Goal: Book appointment/travel/reservation

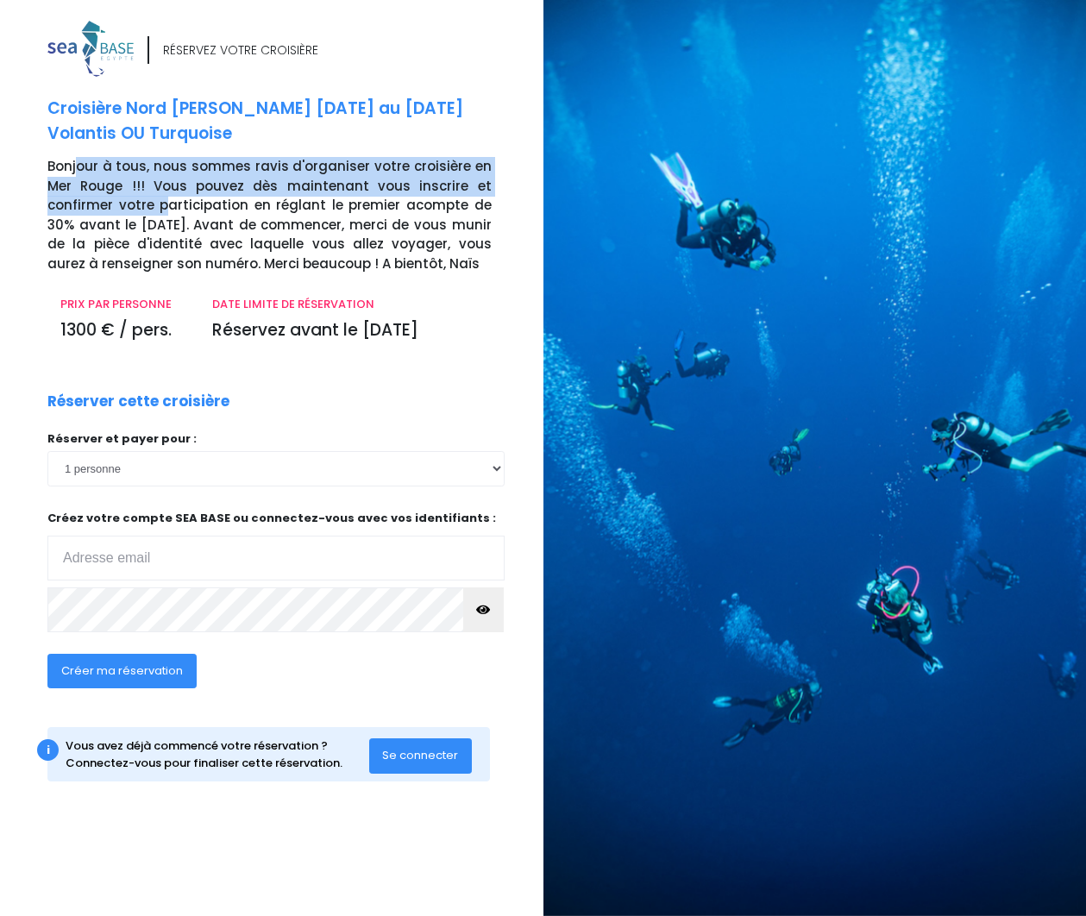
drag, startPoint x: 74, startPoint y: 167, endPoint x: 159, endPoint y: 208, distance: 93.7
click at [159, 208] on p "Bonjour à tous, nous sommes ravis d'organiser votre croisière en Mer Rouge !!! …" at bounding box center [288, 215] width 483 height 116
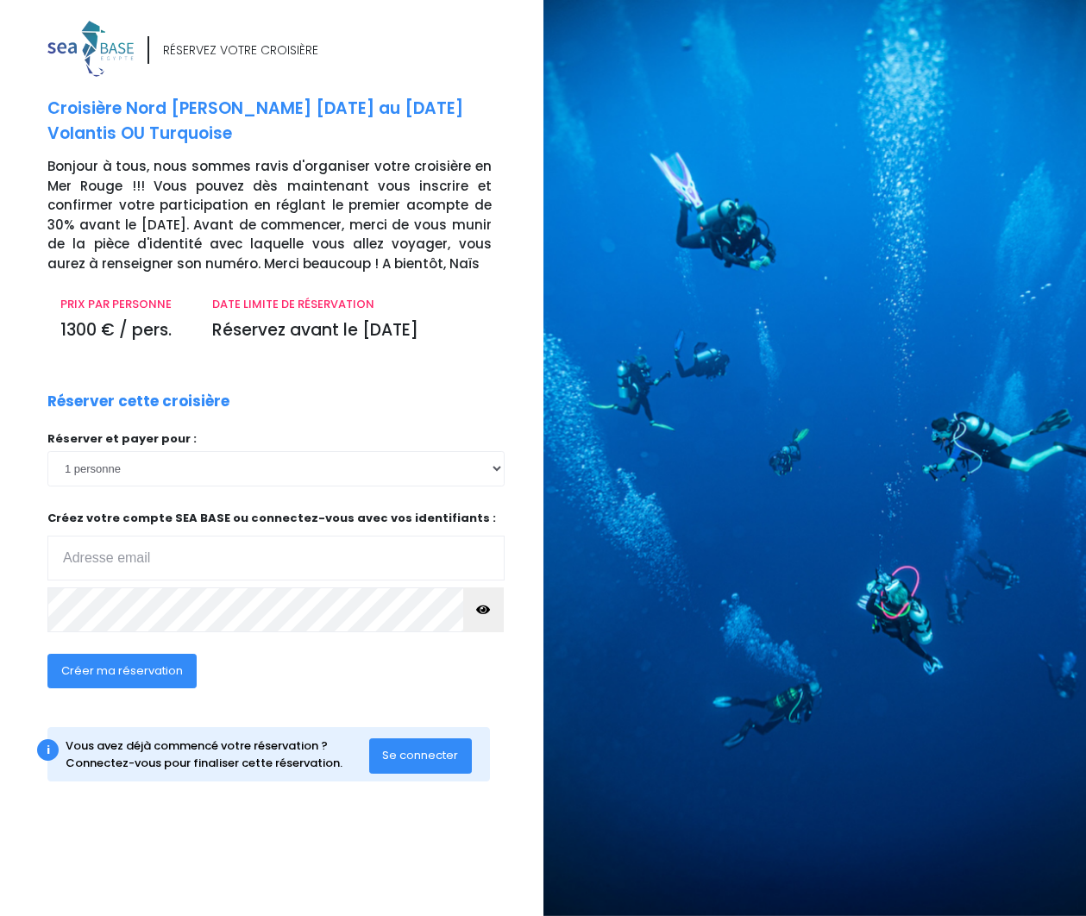
click at [199, 227] on p "Bonjour à tous, nous sommes ravis d'organiser votre croisière en Mer Rouge !!! …" at bounding box center [288, 215] width 483 height 116
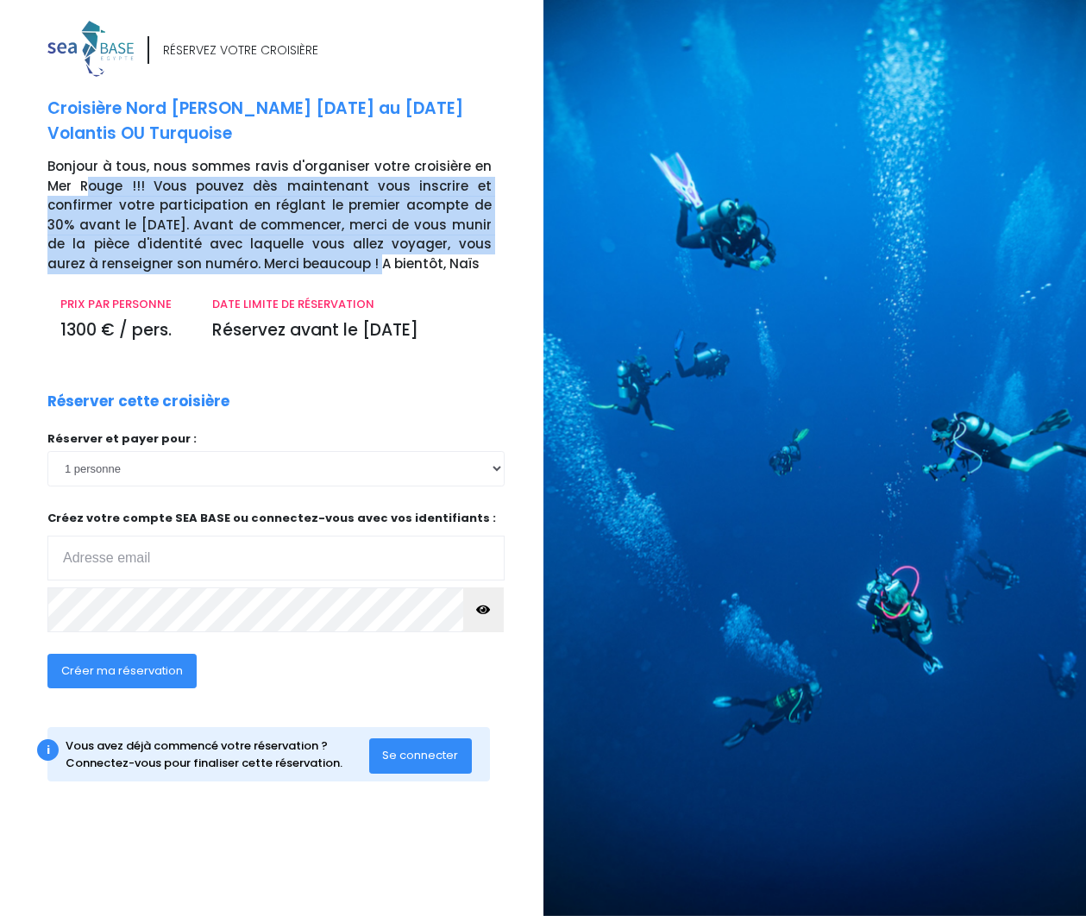
drag, startPoint x: 104, startPoint y: 202, endPoint x: 304, endPoint y: 255, distance: 208.0
click at [304, 255] on p "Bonjour à tous, nous sommes ravis d'organiser votre croisière en Mer Rouge !!! …" at bounding box center [288, 215] width 483 height 116
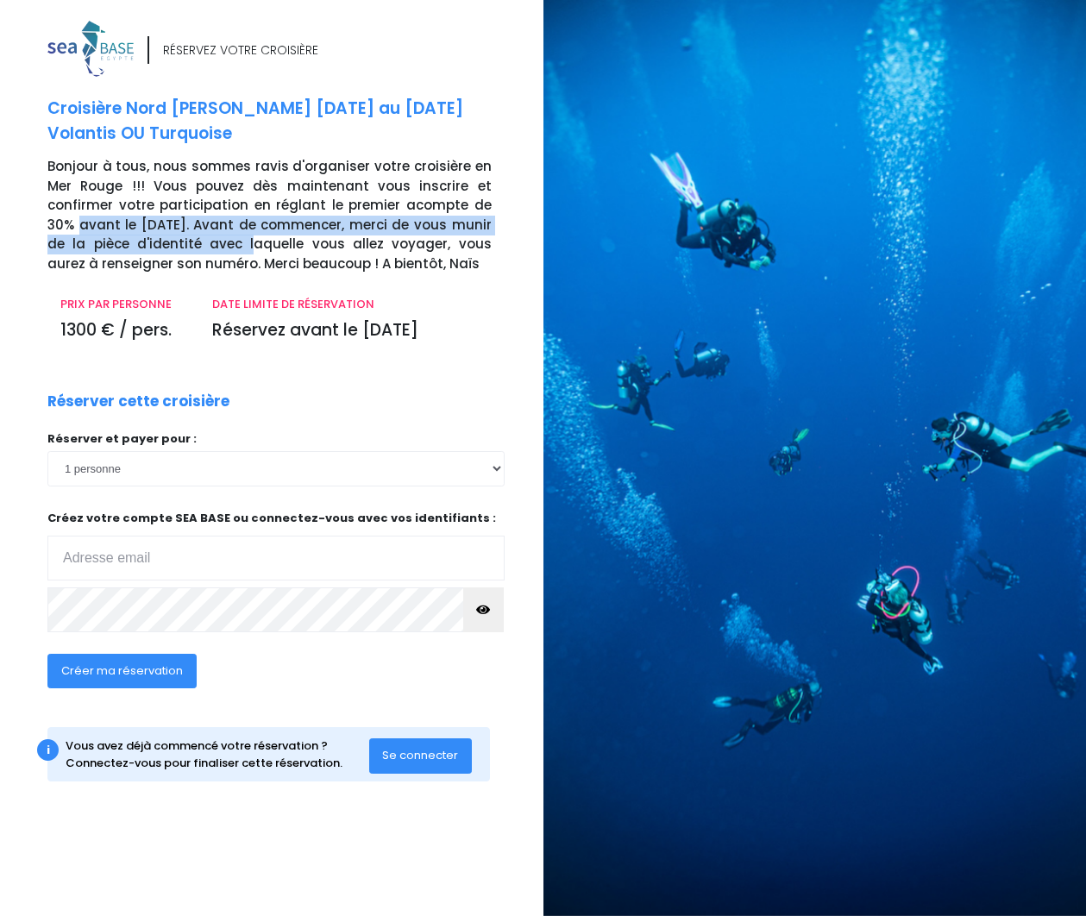
drag, startPoint x: 49, startPoint y: 216, endPoint x: 179, endPoint y: 244, distance: 132.5
click at [179, 244] on p "Bonjour à tous, nous sommes ravis d'organiser votre croisière en Mer Rouge !!! …" at bounding box center [288, 215] width 483 height 116
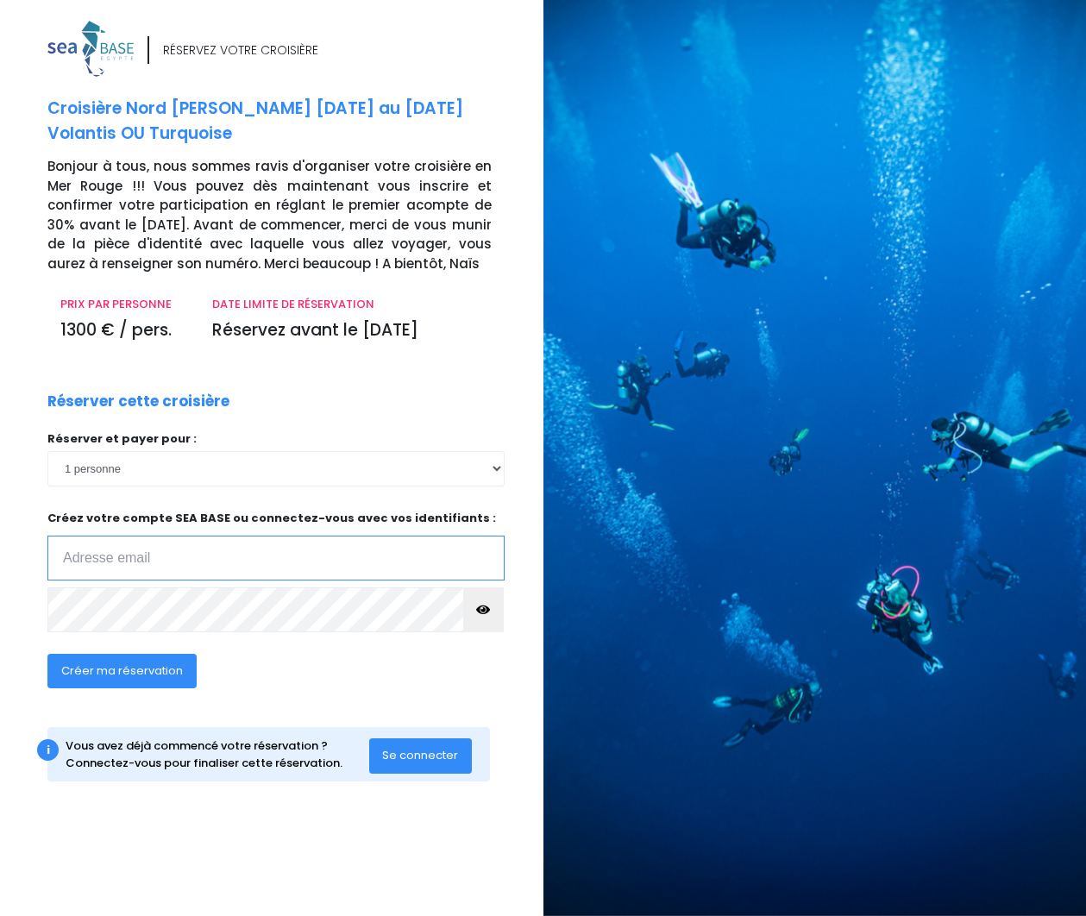
click at [110, 552] on input "email" at bounding box center [275, 558] width 457 height 45
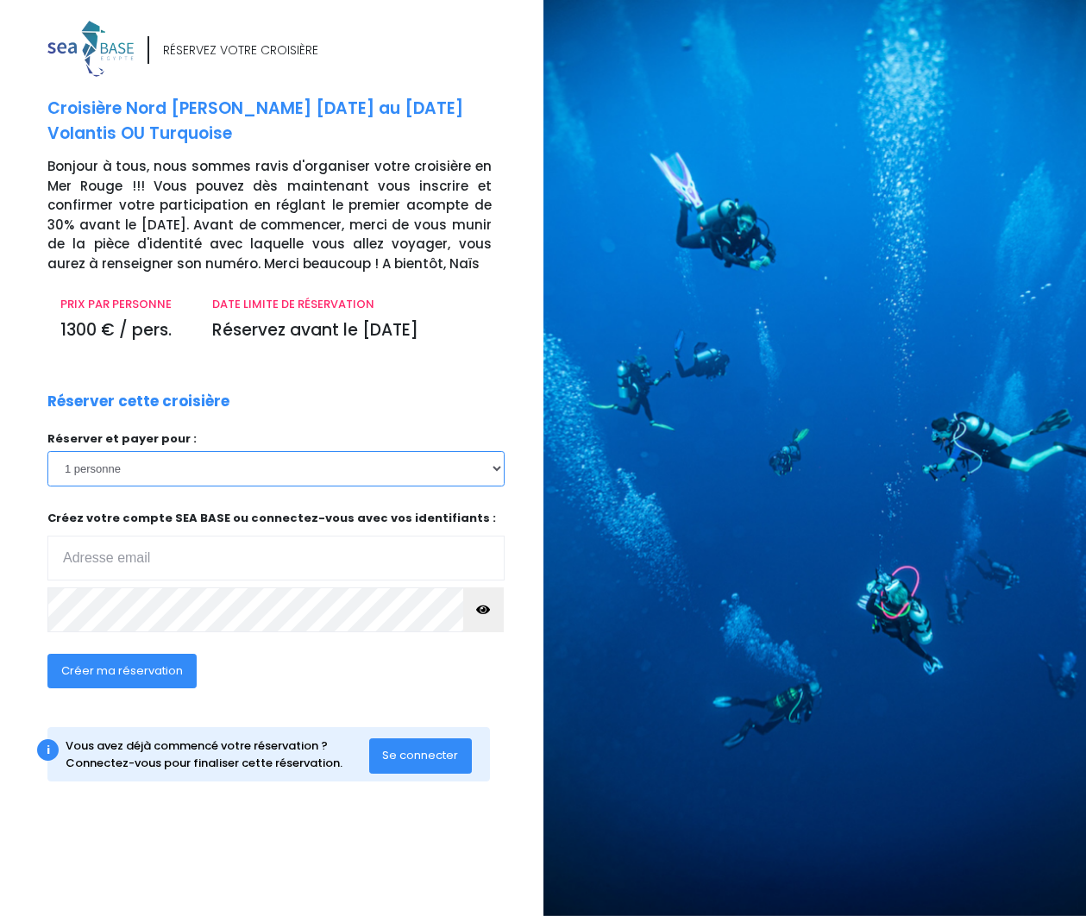
click at [47, 451] on select "1 personne 2 personnes 3 personnes 4 personnes 5 personnes 6 personnes 7 person…" at bounding box center [275, 468] width 457 height 35
select select "2"
click option "2 personnes" at bounding box center [0, 0] width 0 height 0
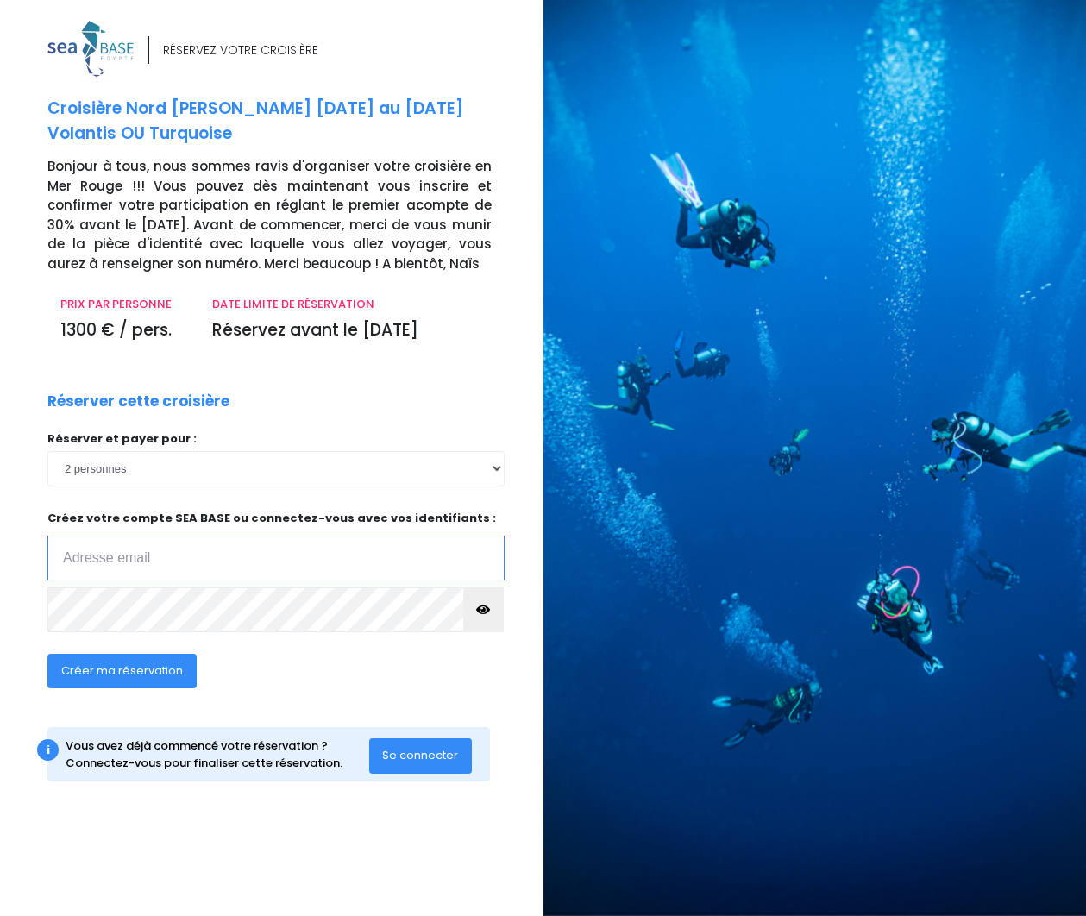
click at [100, 550] on input "email" at bounding box center [275, 558] width 457 height 45
click at [417, 756] on span "Se connecter" at bounding box center [420, 755] width 76 height 16
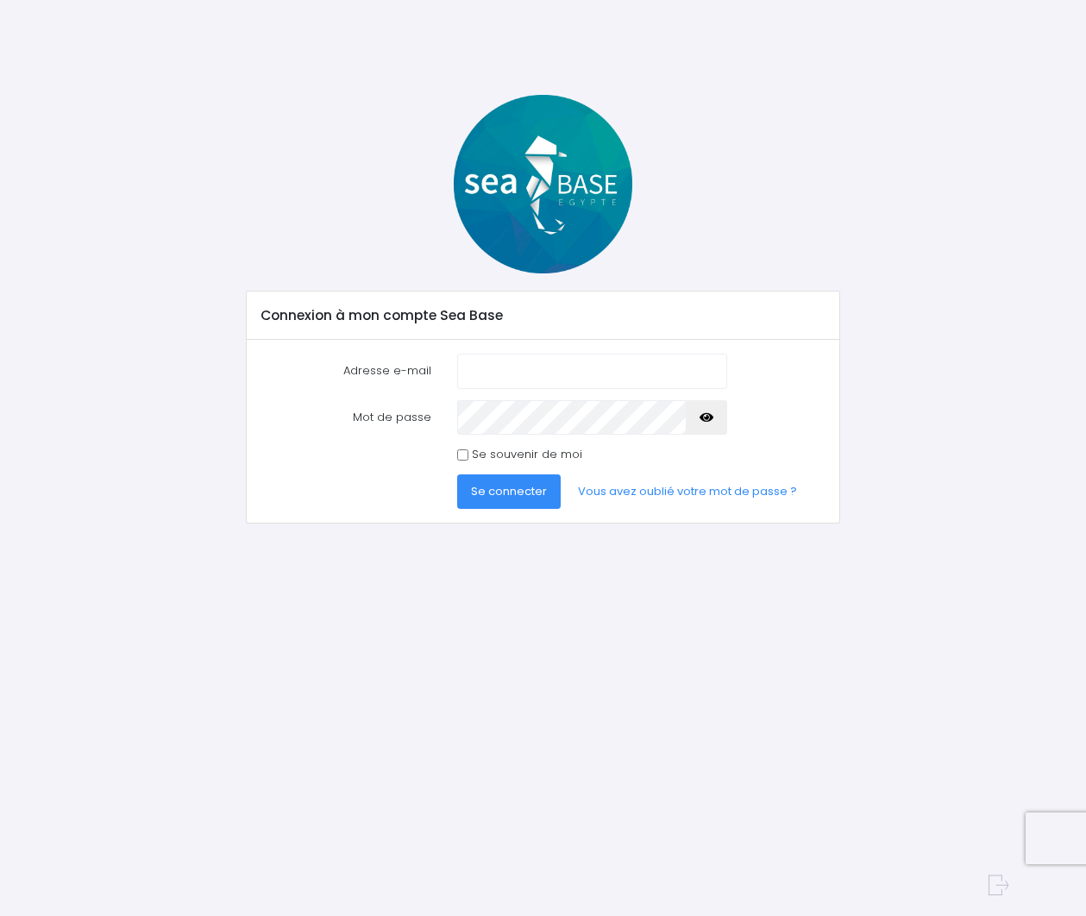
click at [523, 373] on input "Adresse e-mail" at bounding box center [591, 371] width 269 height 35
type input "julien_ducrot@hotmail.com"
click at [457, 474] on button "Se connecter" at bounding box center [509, 491] width 104 height 35
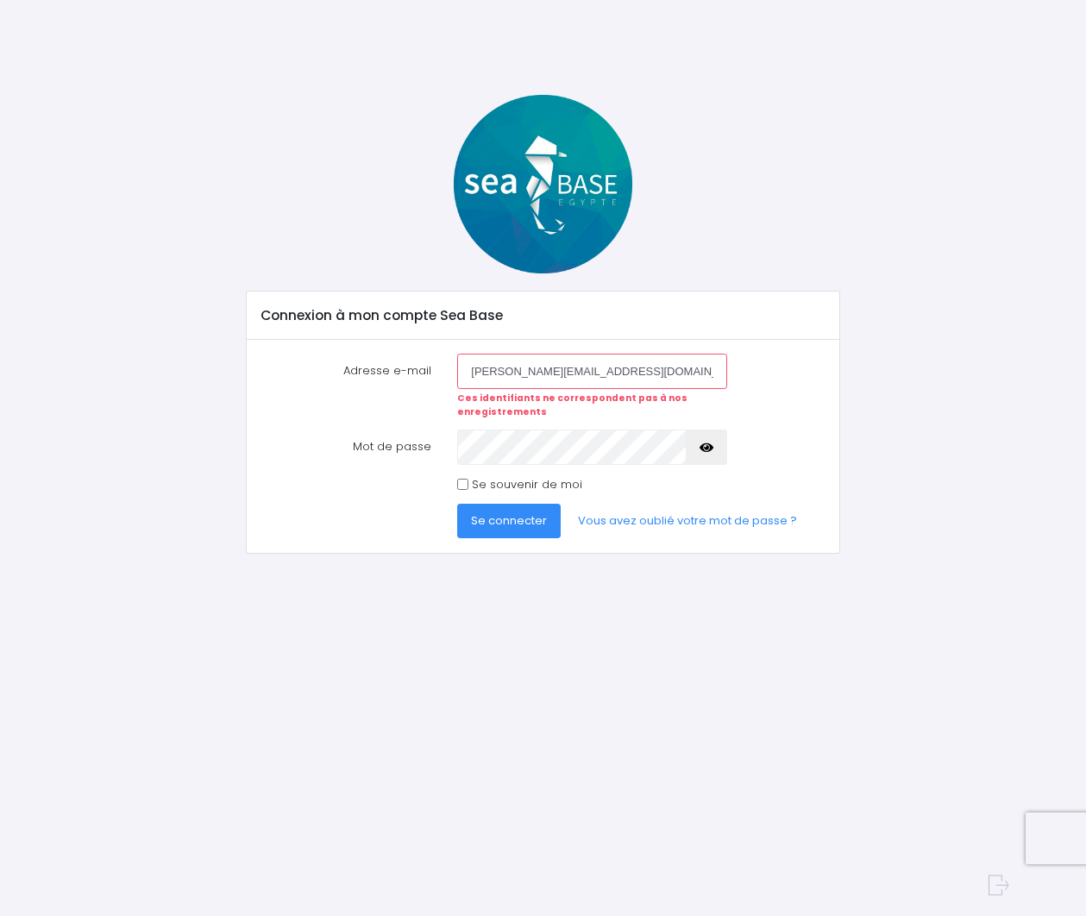
click at [497, 366] on input "julien_ducrot@hotmail.com" at bounding box center [591, 371] width 269 height 35
drag, startPoint x: 628, startPoint y: 375, endPoint x: 27, endPoint y: 383, distance: 601.3
click at [457, 371] on input "julien_ducrot@hotmail.com" at bounding box center [591, 371] width 269 height 35
type input "julien.ducrot@gmail.com"
click at [457, 504] on button "Se connecter" at bounding box center [509, 521] width 104 height 35
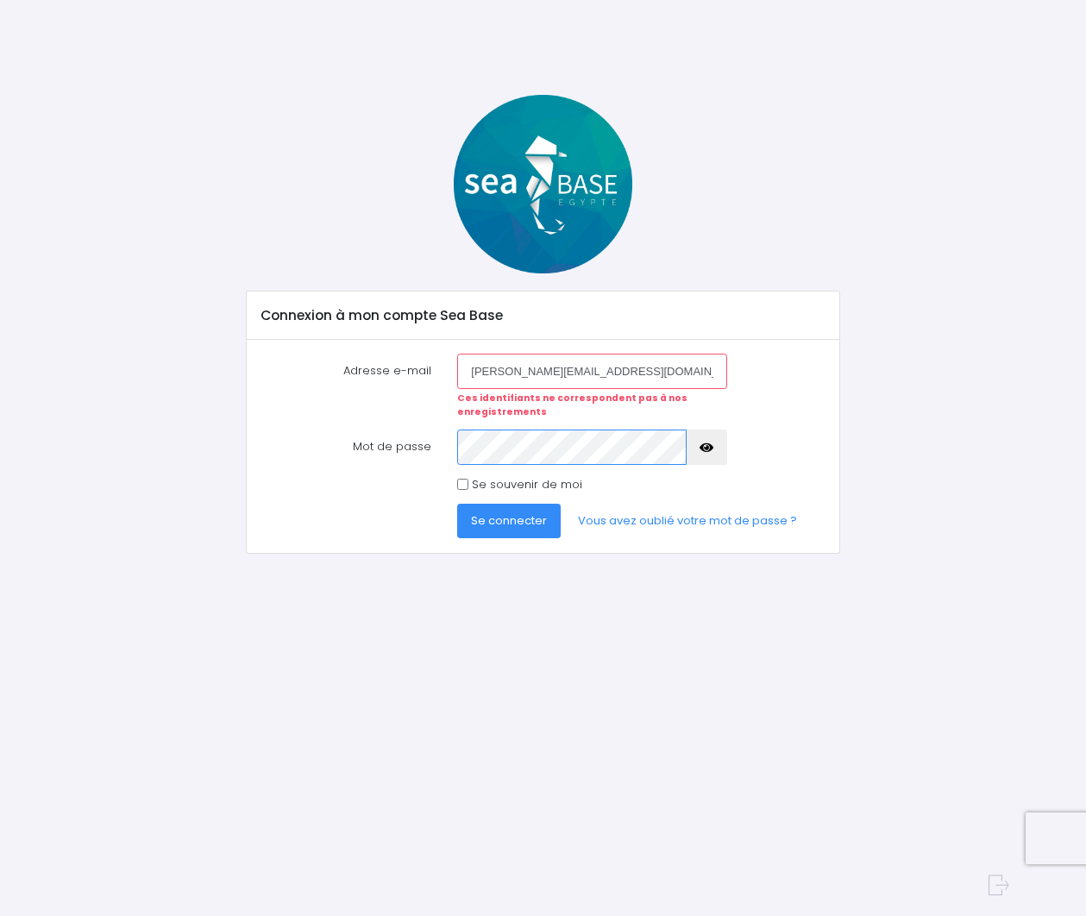
click at [457, 504] on button "Se connecter" at bounding box center [509, 521] width 104 height 35
drag, startPoint x: 499, startPoint y: 371, endPoint x: 785, endPoint y: 363, distance: 285.6
click at [726, 363] on input "[PERSON_NAME][EMAIL_ADDRESS][DOMAIN_NAME]" at bounding box center [591, 371] width 269 height 35
type input "[PERSON_NAME][EMAIL_ADDRESS][DOMAIN_NAME]"
click at [457, 504] on button "Se connecter" at bounding box center [509, 521] width 104 height 35
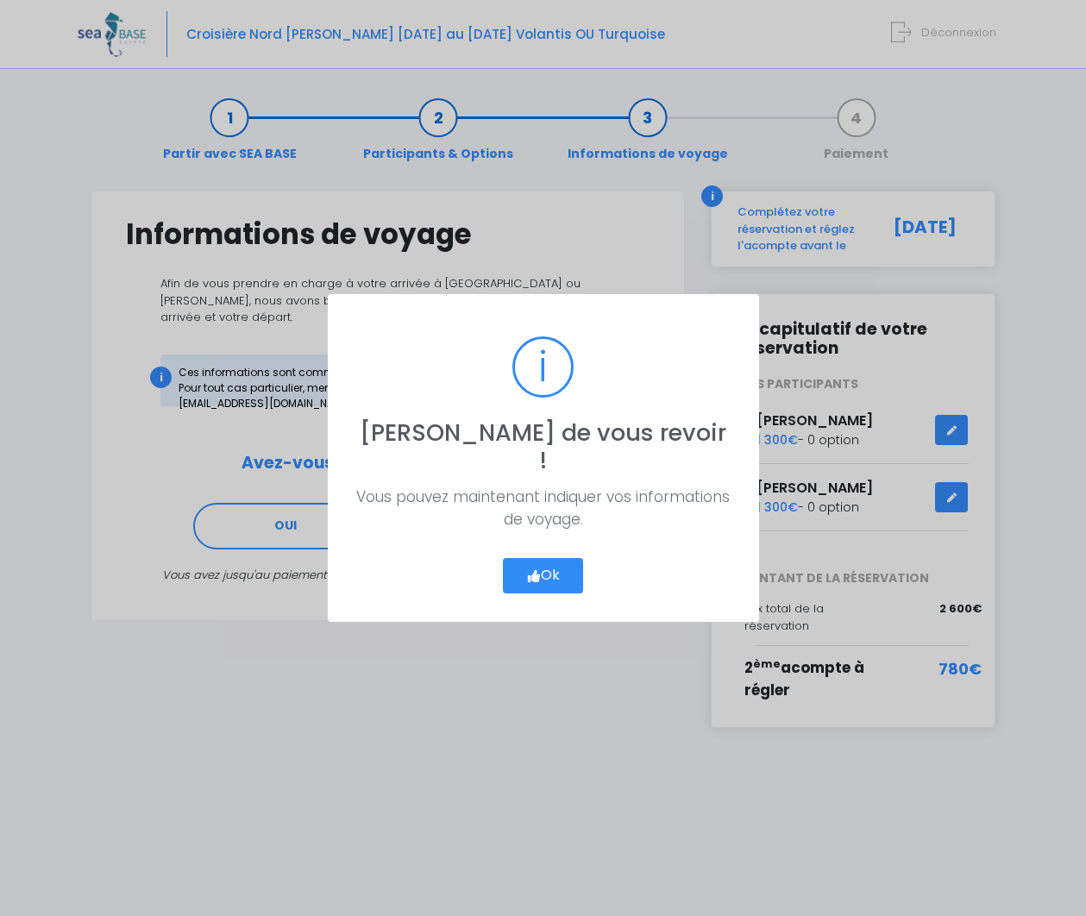
click at [547, 563] on button "Ok" at bounding box center [543, 576] width 81 height 36
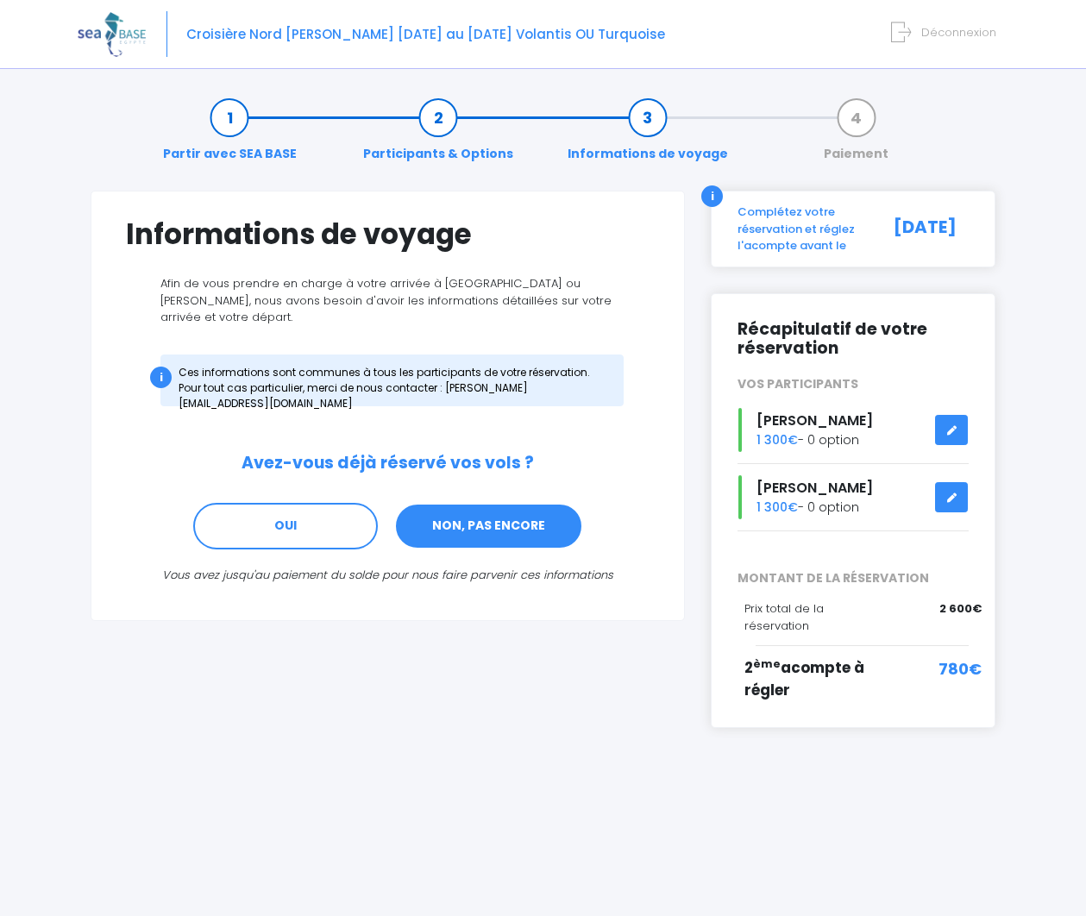
click at [557, 503] on link "NON, PAS ENCORE" at bounding box center [488, 526] width 189 height 47
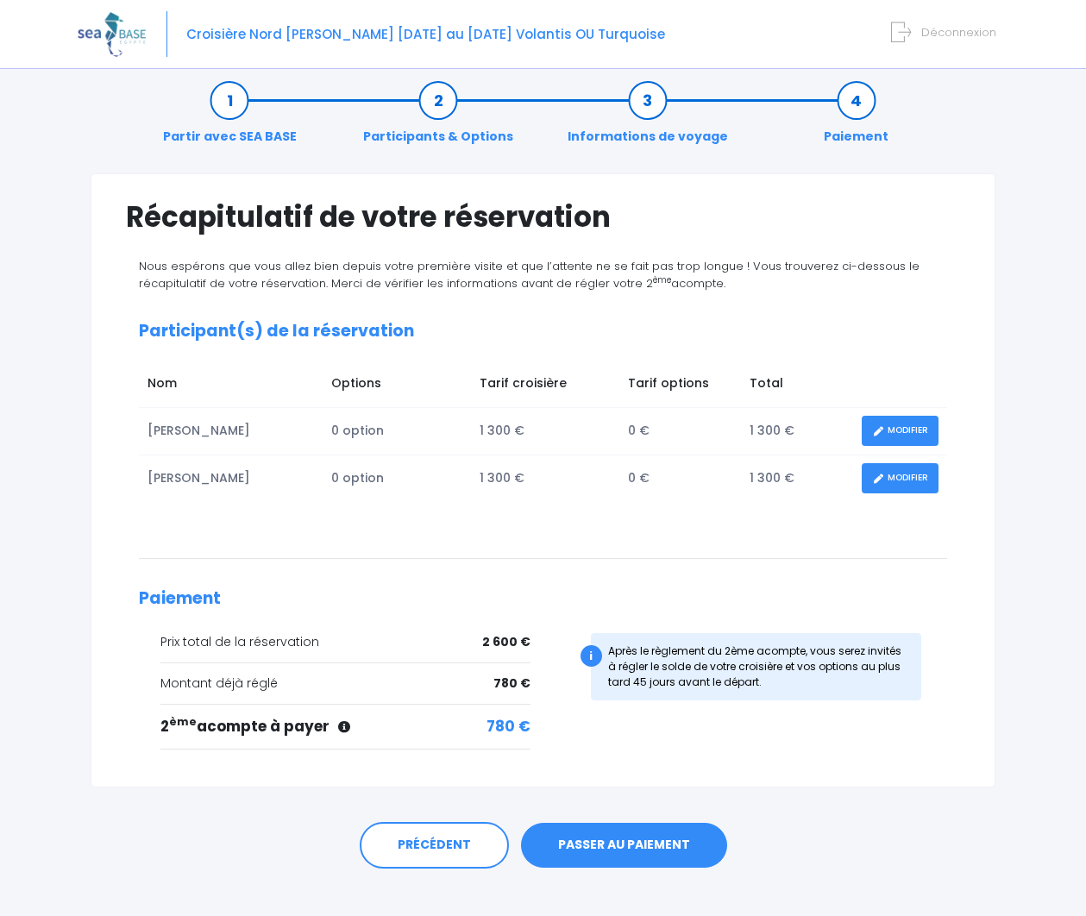
scroll to position [40, 0]
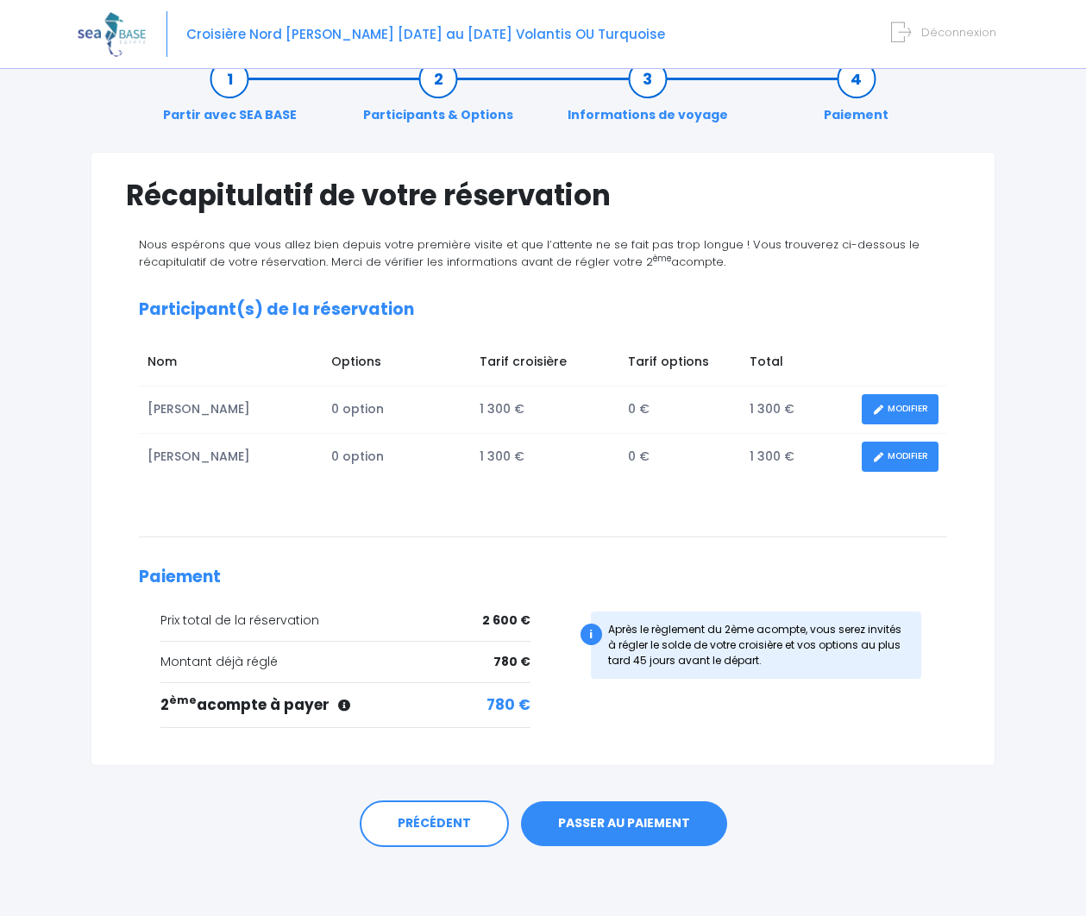
click at [589, 828] on link "PASSER AU PAIEMENT" at bounding box center [624, 823] width 206 height 45
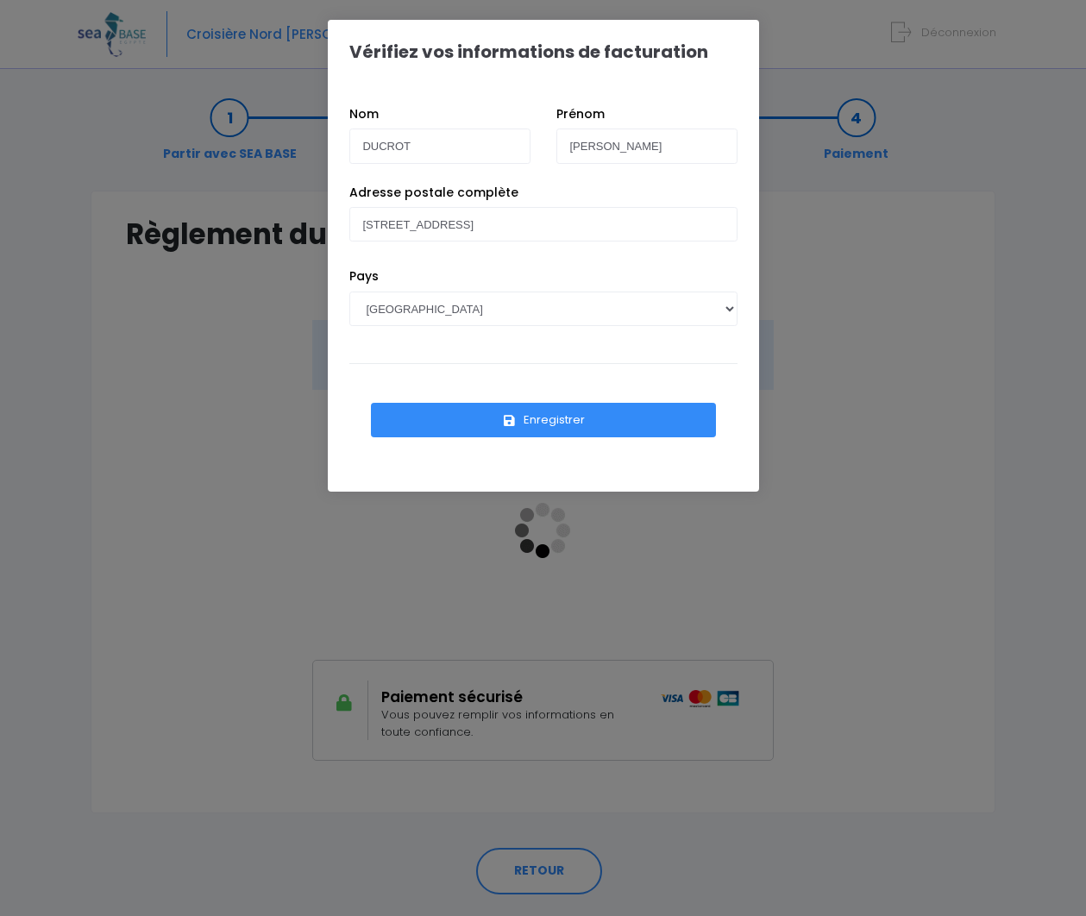
click at [561, 420] on button "Enregistrer" at bounding box center [543, 420] width 345 height 35
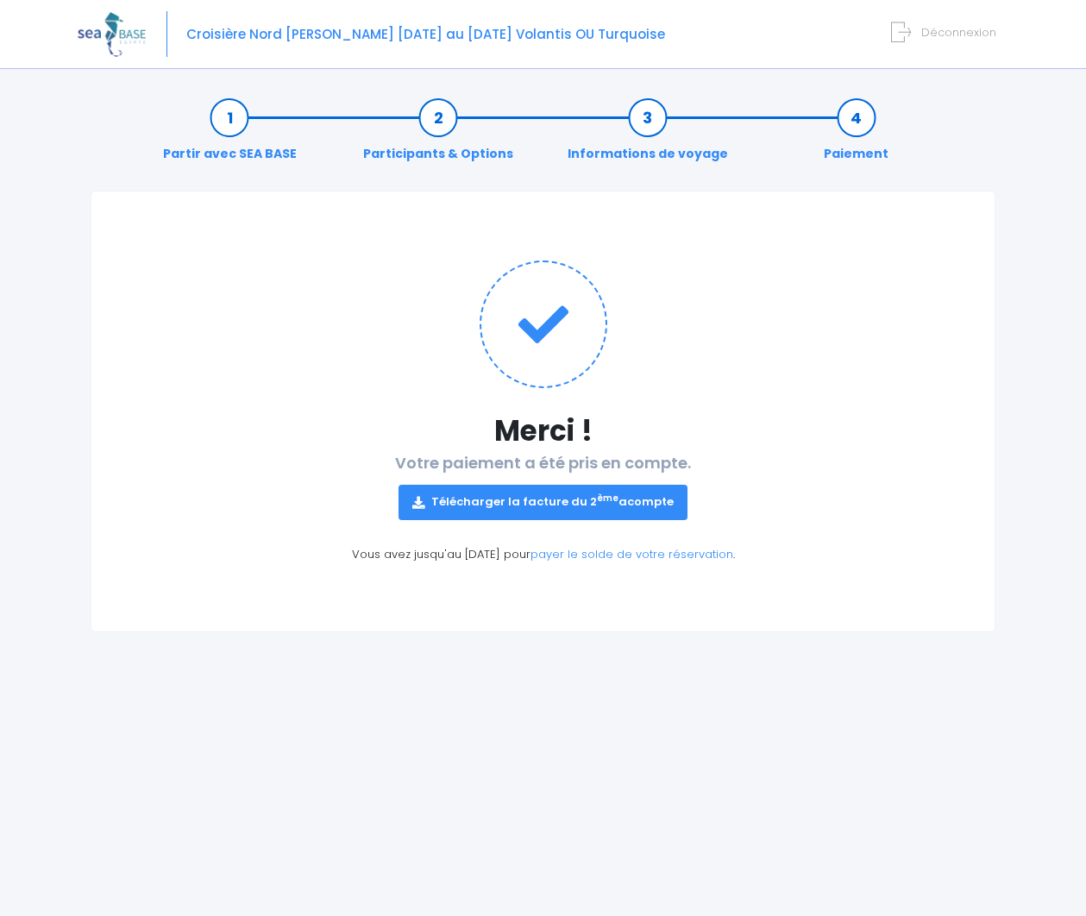
click at [468, 496] on link "Télécharger la facture du 2 ème acompte" at bounding box center [543, 502] width 289 height 35
